Goal: Task Accomplishment & Management: Use online tool/utility

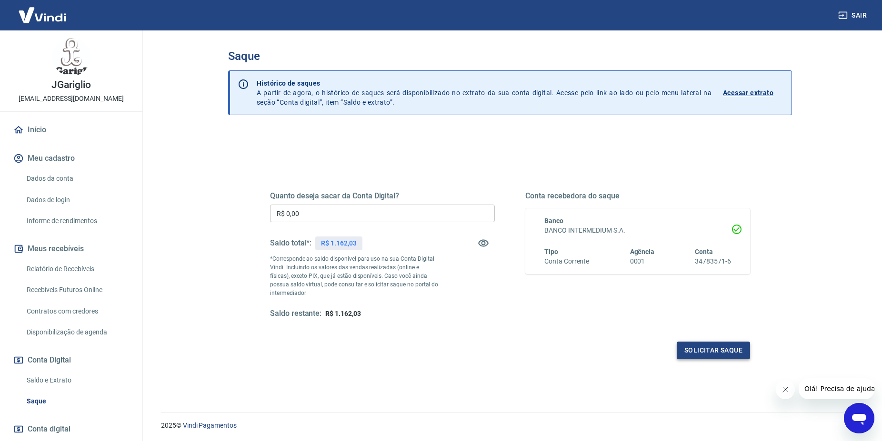
click at [730, 350] on button "Solicitar saque" at bounding box center [712, 351] width 73 height 18
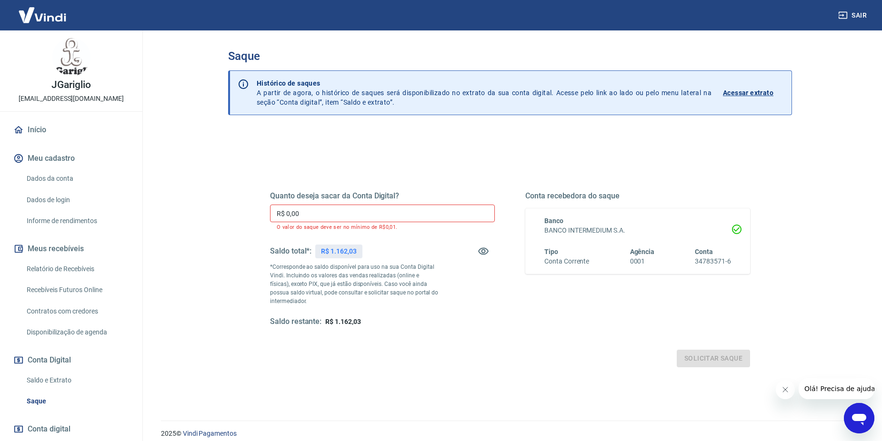
click at [342, 209] on input "R$ 0,00" at bounding box center [382, 214] width 225 height 18
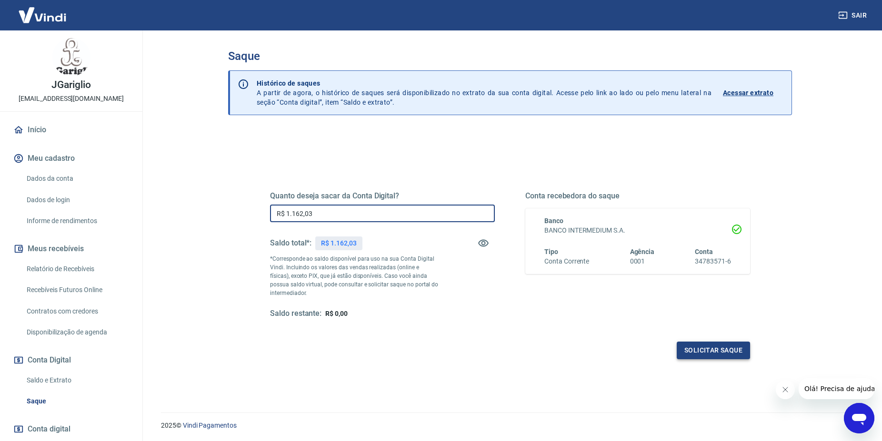
type input "R$ 1.162,03"
click at [728, 349] on button "Solicitar saque" at bounding box center [712, 351] width 73 height 18
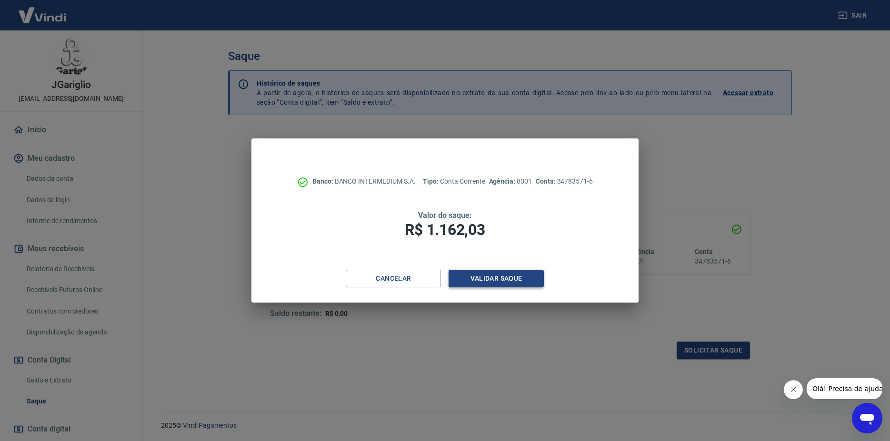
click at [484, 276] on button "Validar saque" at bounding box center [495, 279] width 95 height 18
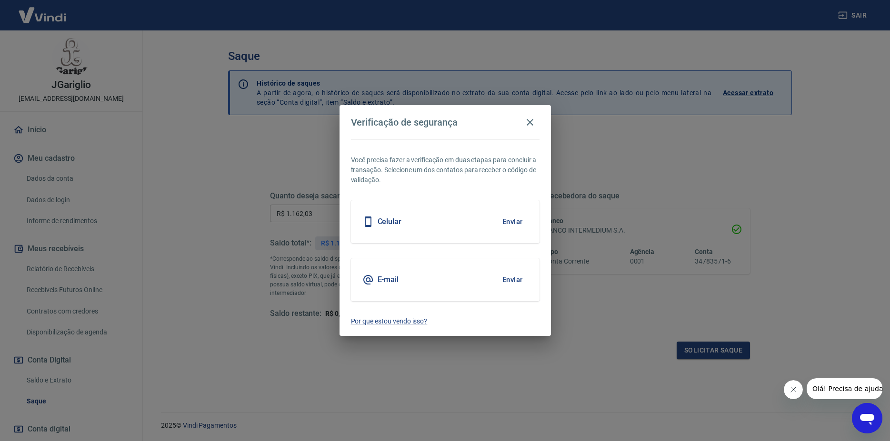
click at [515, 280] on button "Enviar" at bounding box center [512, 280] width 31 height 20
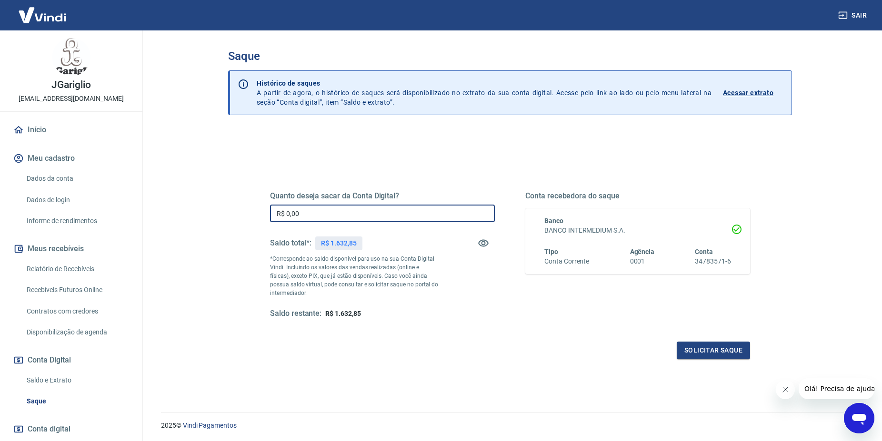
click at [357, 211] on input "R$ 0,00" at bounding box center [382, 214] width 225 height 18
type input "R$ 1.632,85"
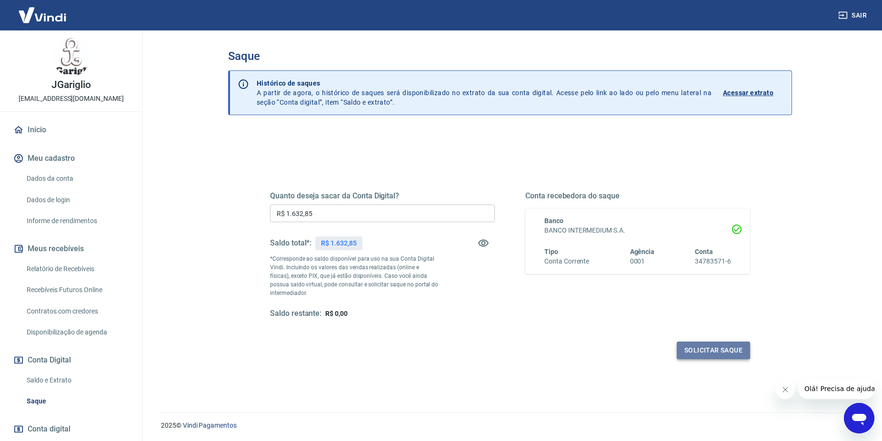
click at [720, 353] on button "Solicitar saque" at bounding box center [712, 351] width 73 height 18
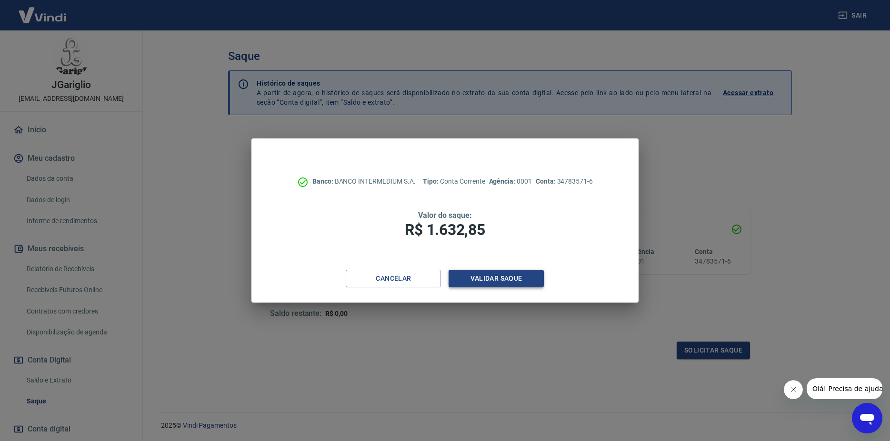
click at [505, 275] on button "Validar saque" at bounding box center [495, 279] width 95 height 18
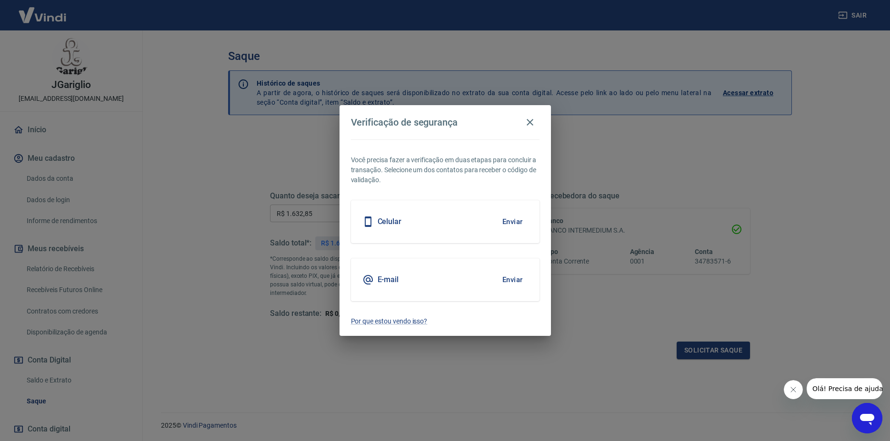
click at [512, 282] on button "Enviar" at bounding box center [512, 280] width 31 height 20
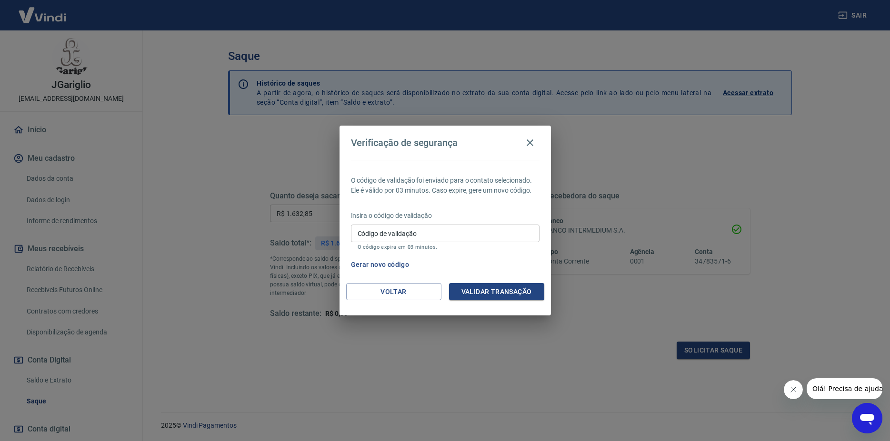
click at [456, 232] on input "Código de validação" at bounding box center [445, 234] width 188 height 18
type input "114659"
click at [498, 289] on button "Validar transação" at bounding box center [496, 292] width 95 height 18
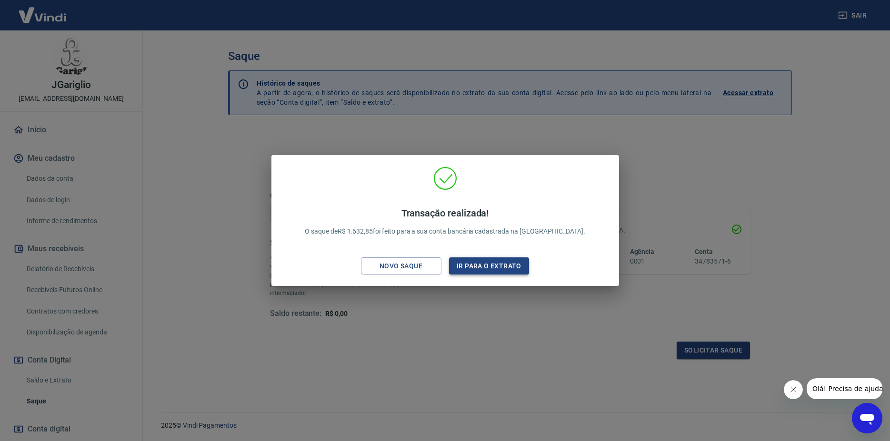
click at [491, 261] on button "Ir para o extrato" at bounding box center [489, 267] width 80 height 18
